Goal: Information Seeking & Learning: Learn about a topic

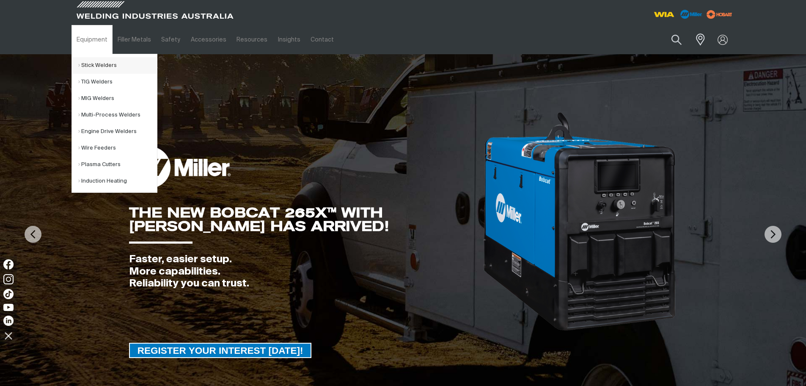
click at [87, 64] on link "Stick Welders" at bounding box center [117, 65] width 79 height 17
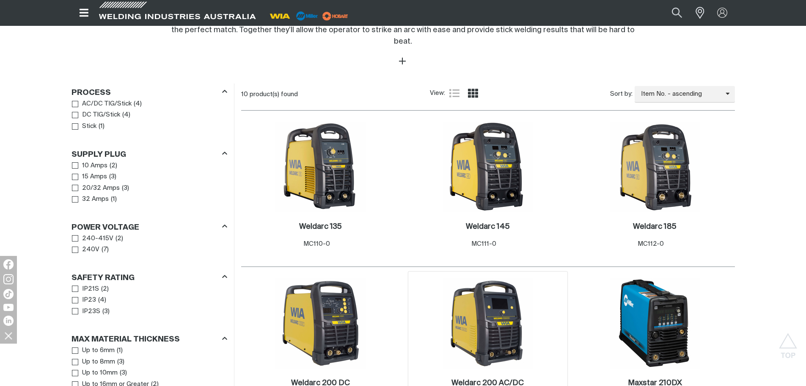
scroll to position [423, 0]
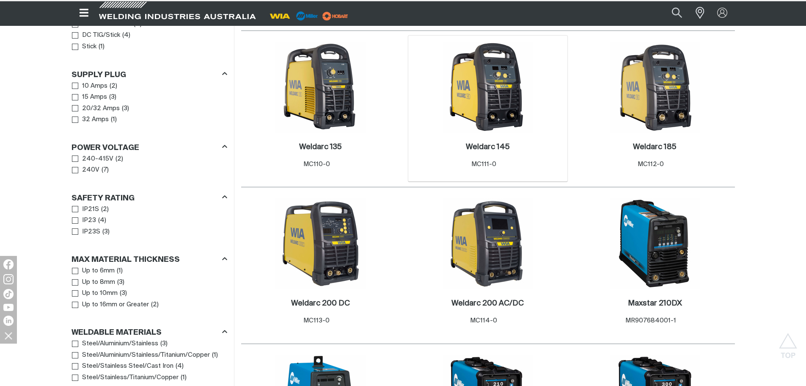
click at [495, 116] on img at bounding box center [488, 87] width 91 height 91
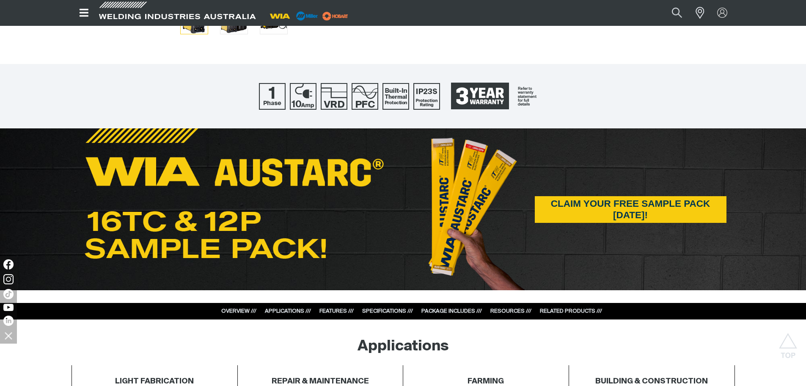
scroll to position [592, 0]
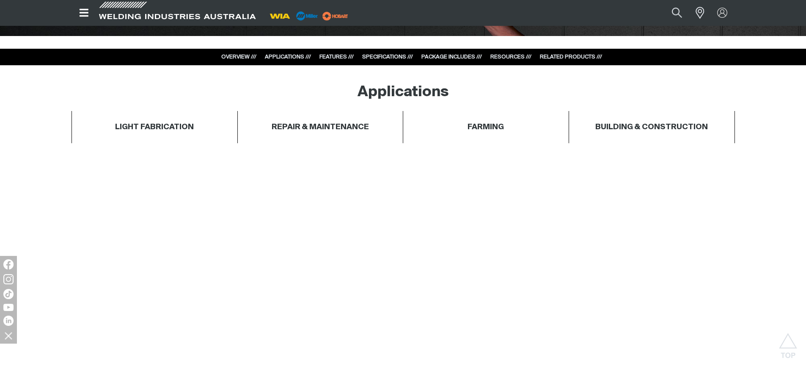
click at [328, 57] on link "FEATURES ///" at bounding box center [337, 57] width 34 height 6
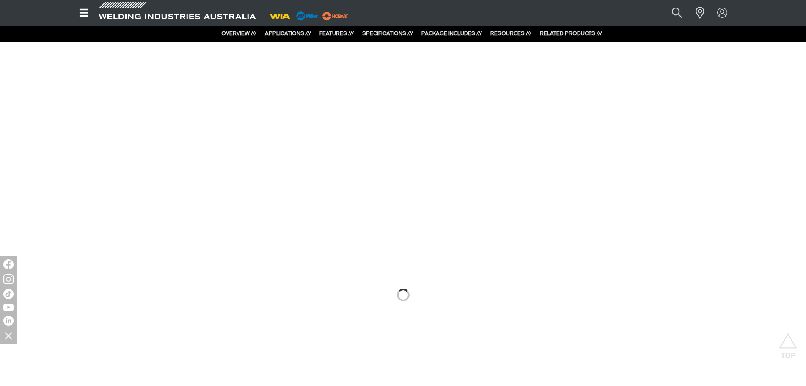
scroll to position [719, 0]
click at [311, 346] on div at bounding box center [403, 260] width 806 height 454
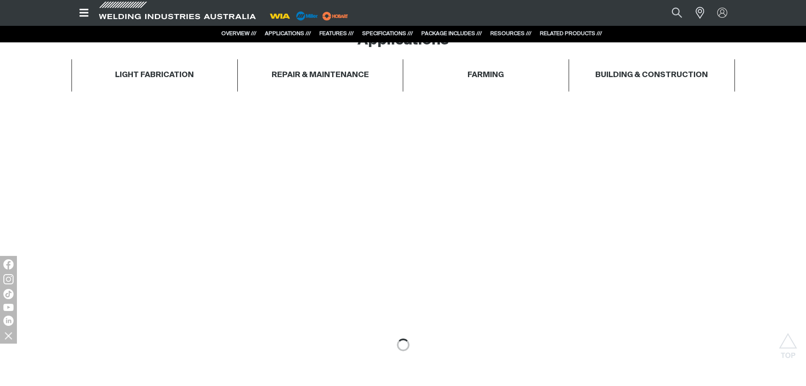
click at [379, 30] on div "SPECIFICATIONS ///" at bounding box center [387, 34] width 51 height 8
